Goal: Task Accomplishment & Management: Use online tool/utility

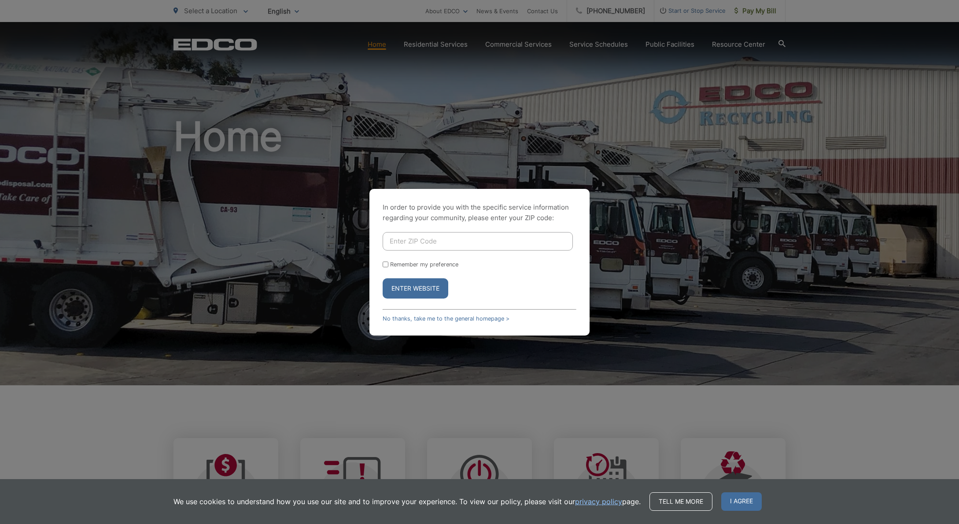
click at [465, 248] on input "Enter ZIP Code" at bounding box center [478, 241] width 190 height 18
type input "91941"
click at [408, 291] on button "Enter Website" at bounding box center [416, 288] width 66 height 20
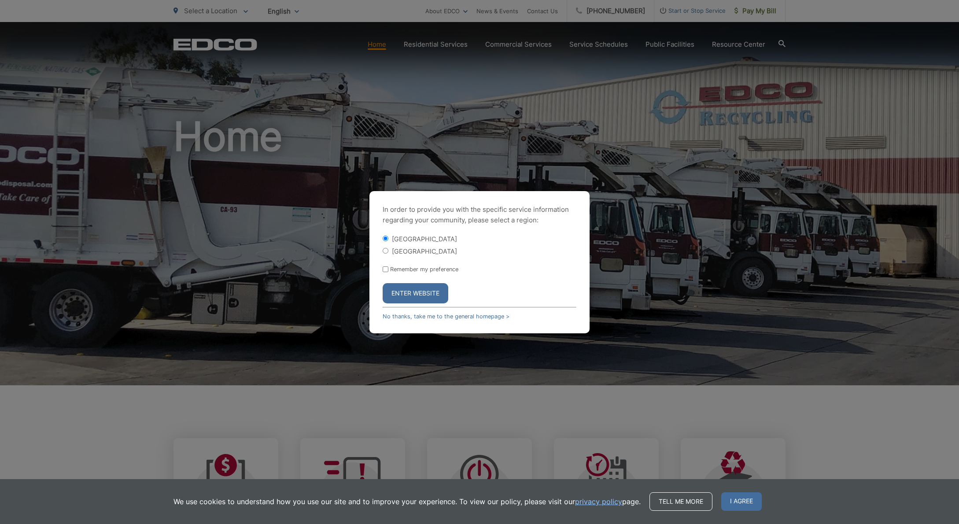
click at [387, 250] on input "[GEOGRAPHIC_DATA]" at bounding box center [386, 251] width 6 height 6
radio input "true"
click at [412, 297] on button "Enter Website" at bounding box center [416, 293] width 66 height 20
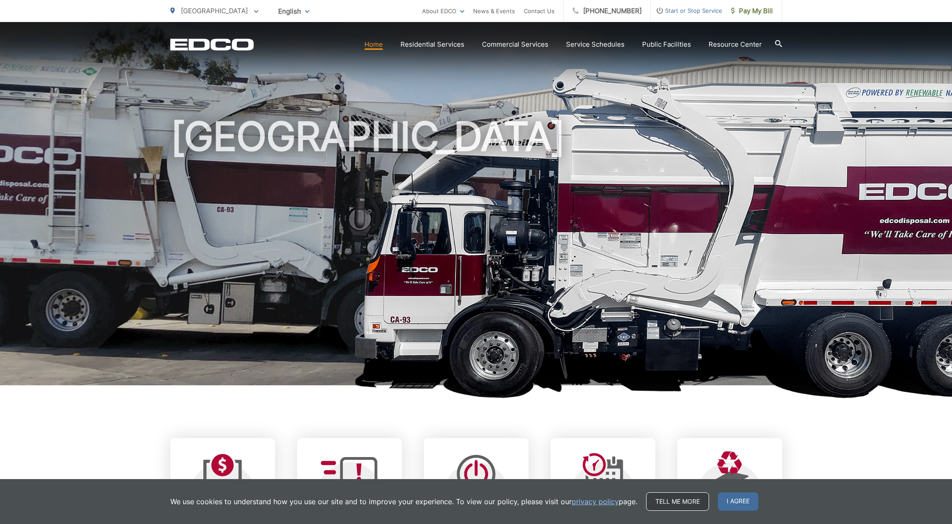
click at [680, 502] on link "Tell me more" at bounding box center [677, 501] width 63 height 18
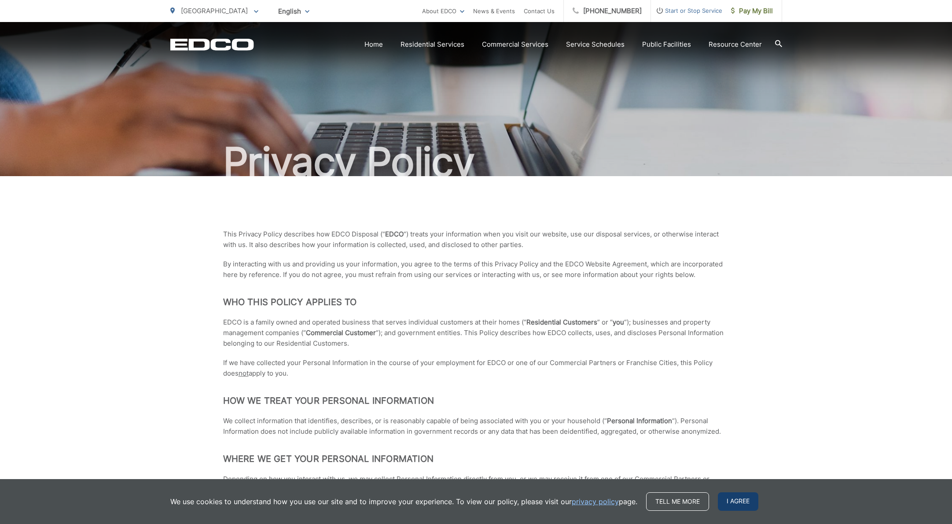
click at [750, 505] on span "I agree" at bounding box center [738, 501] width 40 height 18
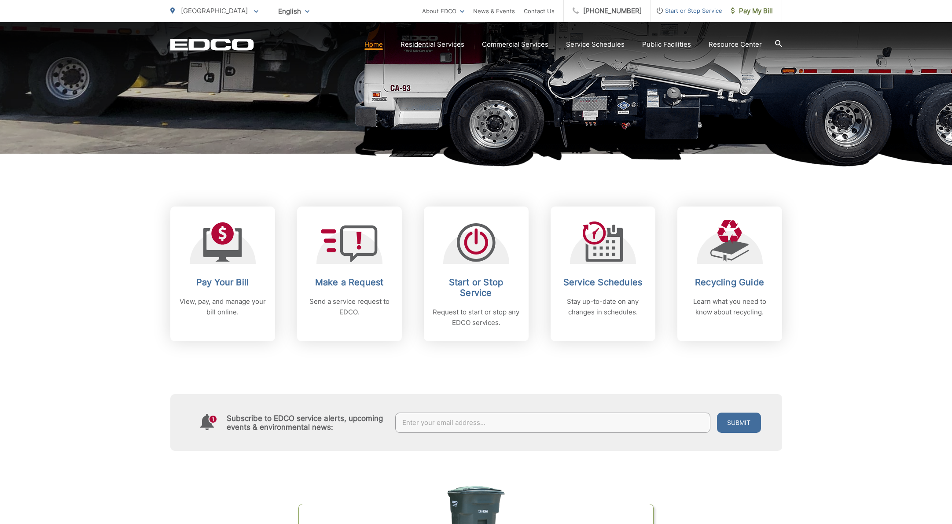
scroll to position [327, 0]
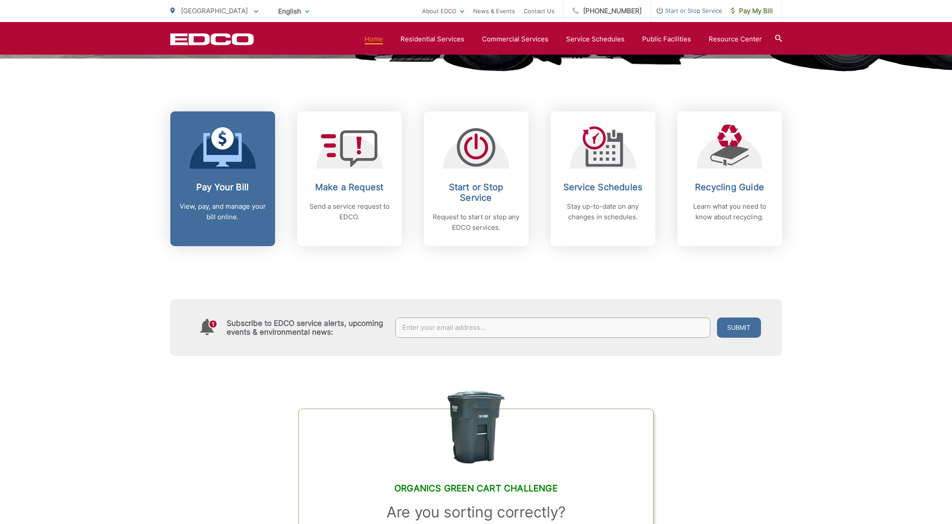
click at [203, 206] on p "View, pay, and manage your bill online." at bounding box center [222, 211] width 87 height 21
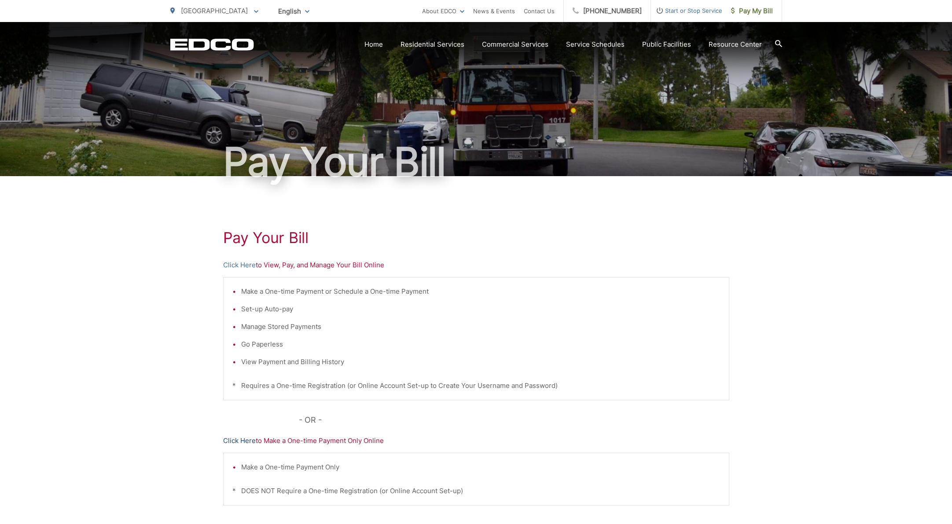
click at [237, 441] on link "Click Here" at bounding box center [239, 440] width 33 height 11
